Goal: Check status: Check status

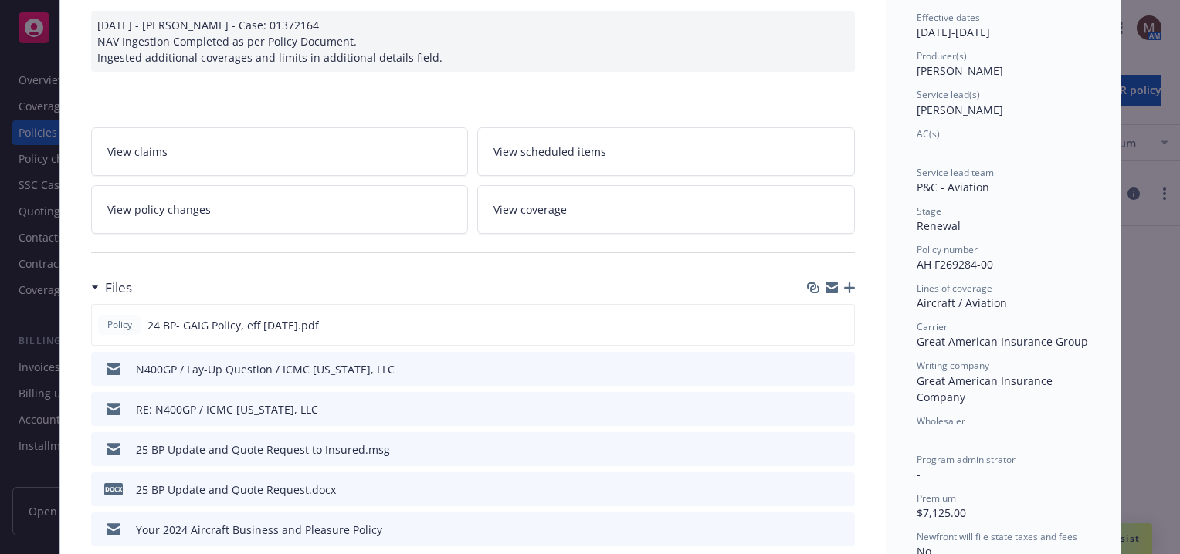
scroll to position [154, 0]
